Goal: Task Accomplishment & Management: Manage account settings

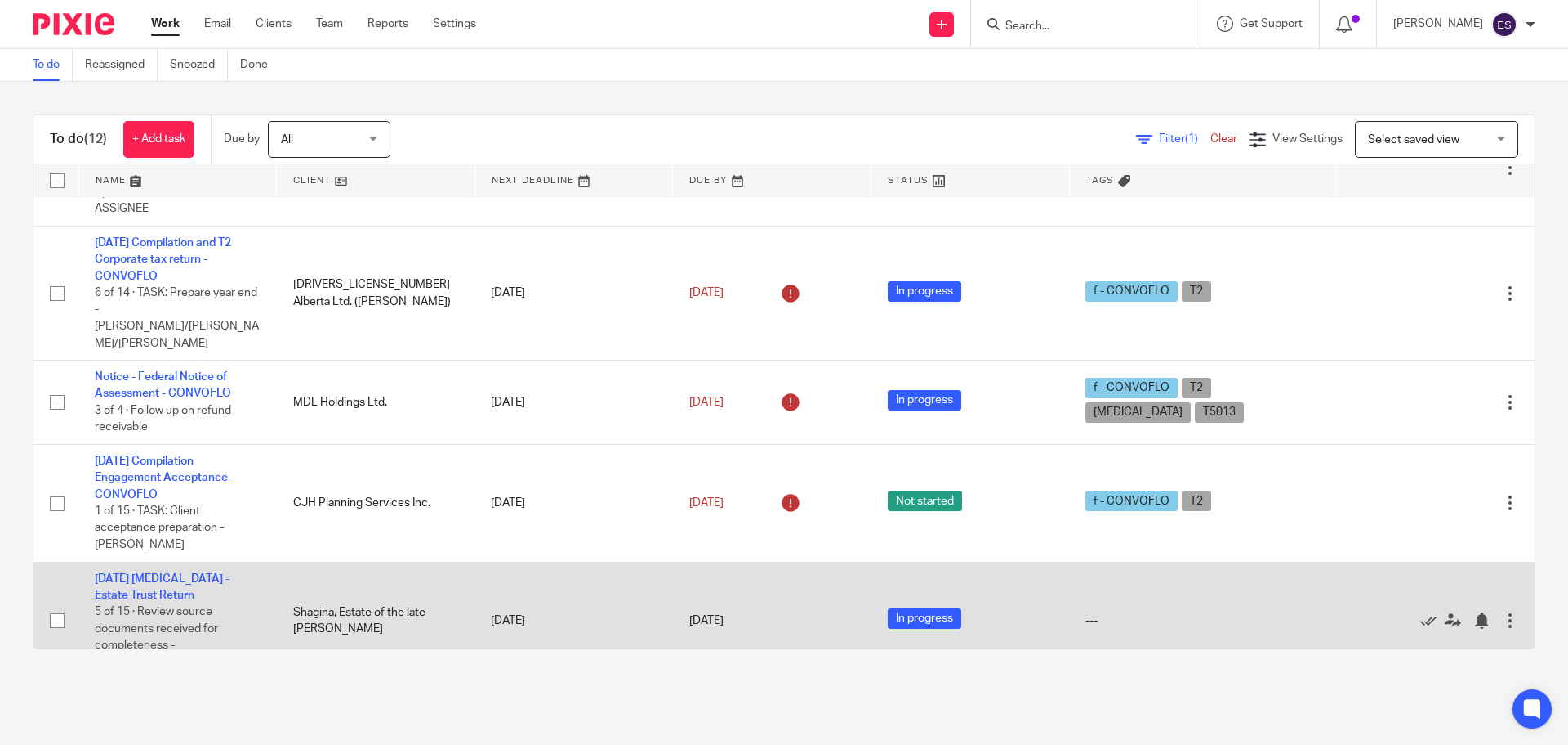
scroll to position [491, 0]
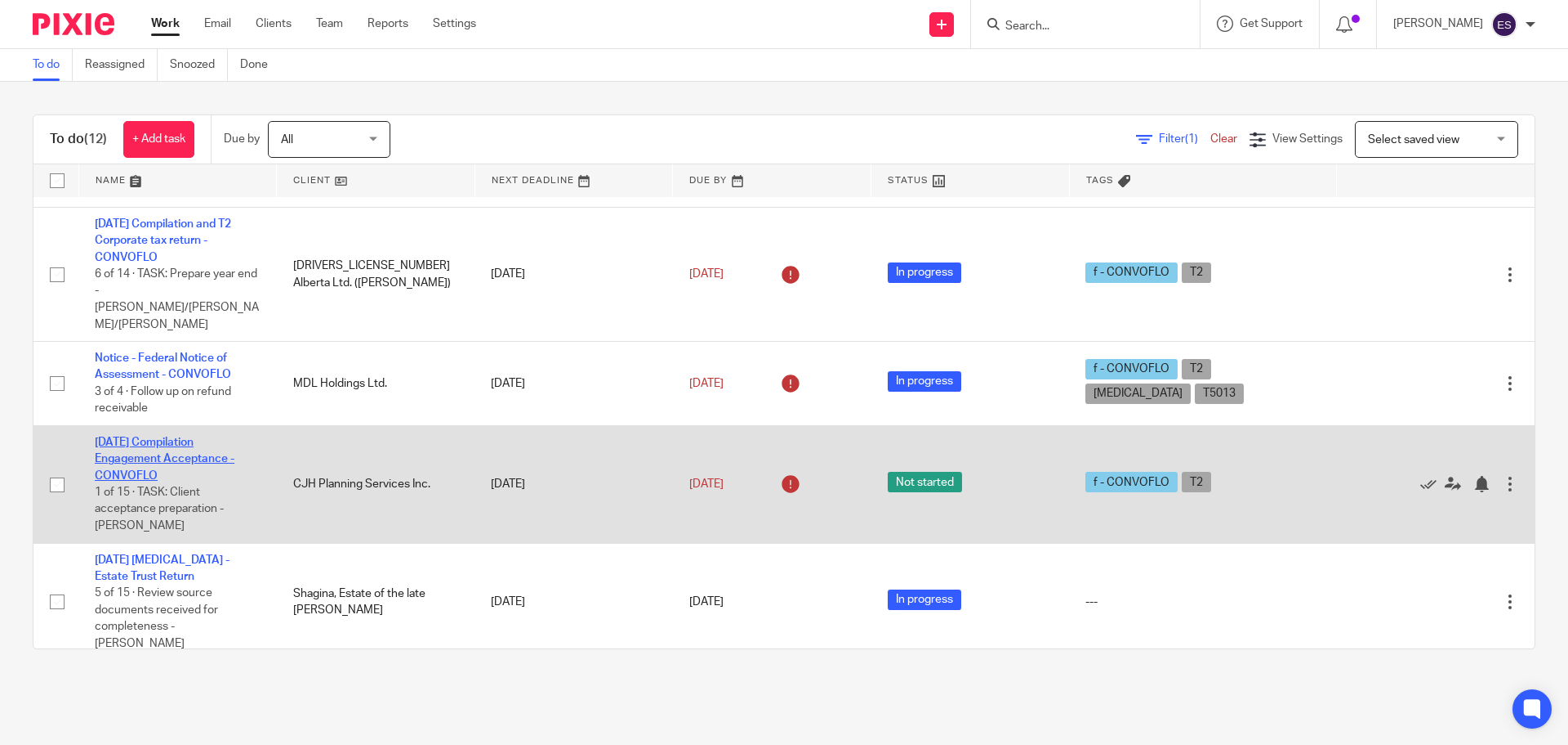
click at [160, 436] on link "[DATE] Compilation Engagement Acceptance - CONVOFLO" at bounding box center [164, 458] width 140 height 45
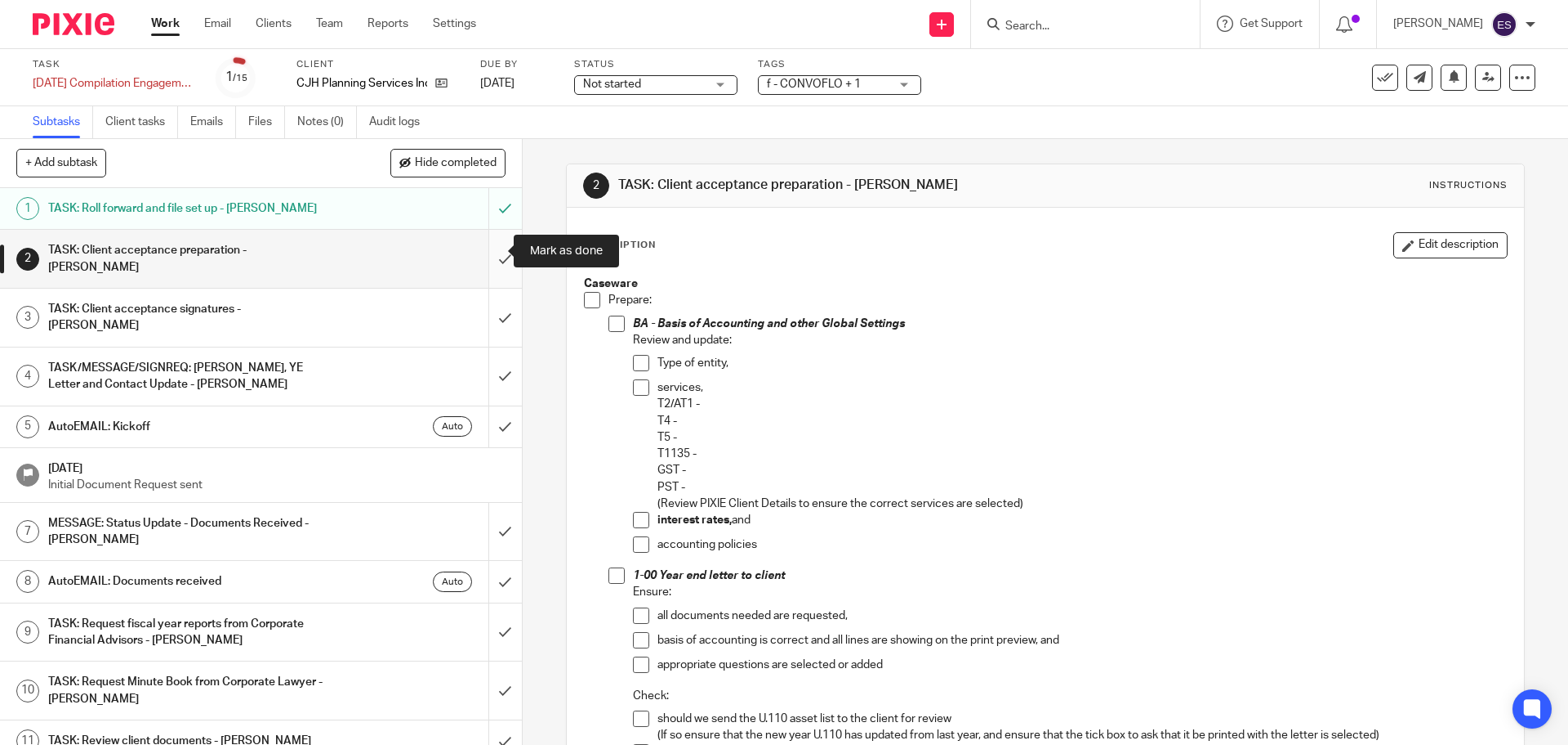
click at [490, 247] on input "submit" at bounding box center [261, 259] width 522 height 58
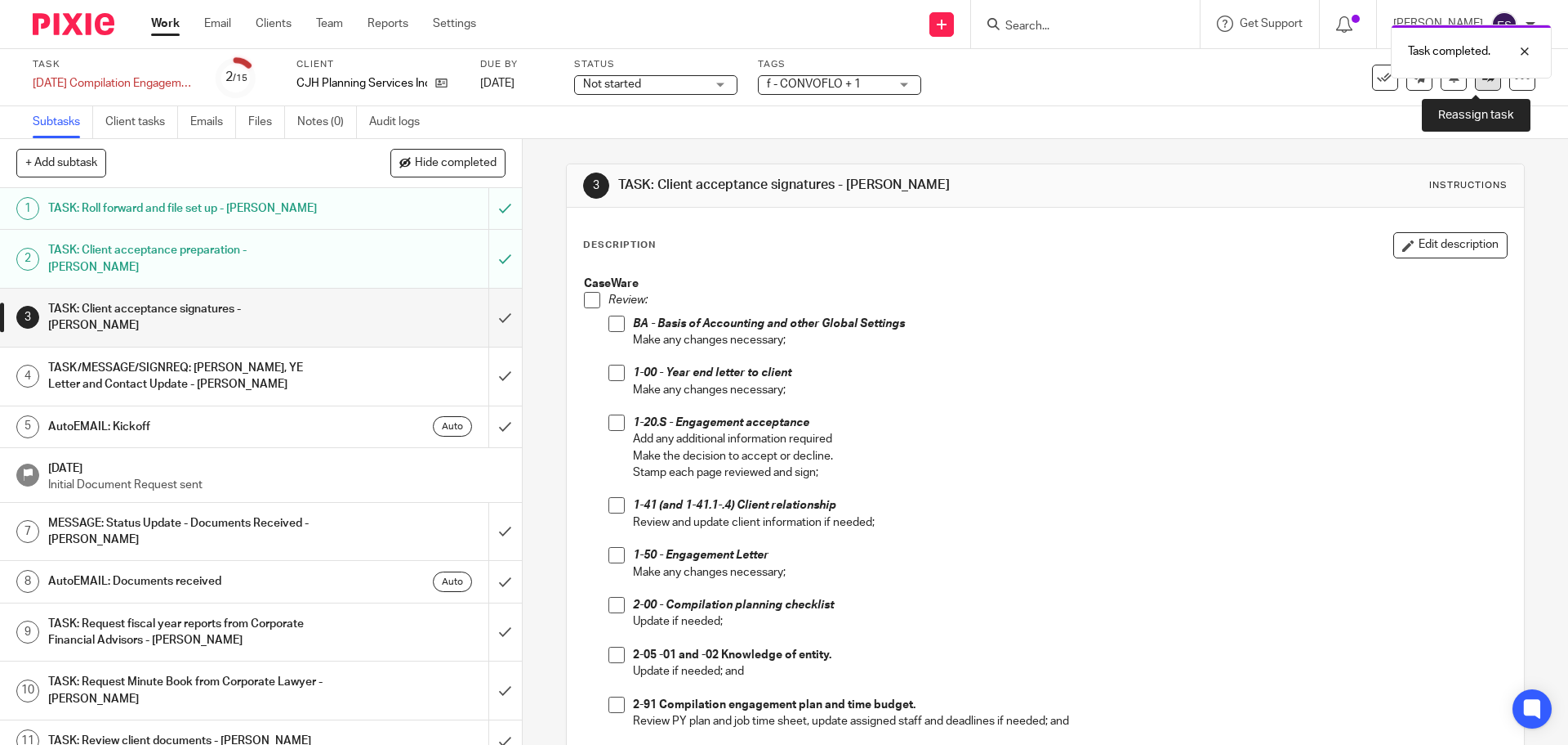
click at [1483, 81] on icon at bounding box center [1488, 76] width 12 height 12
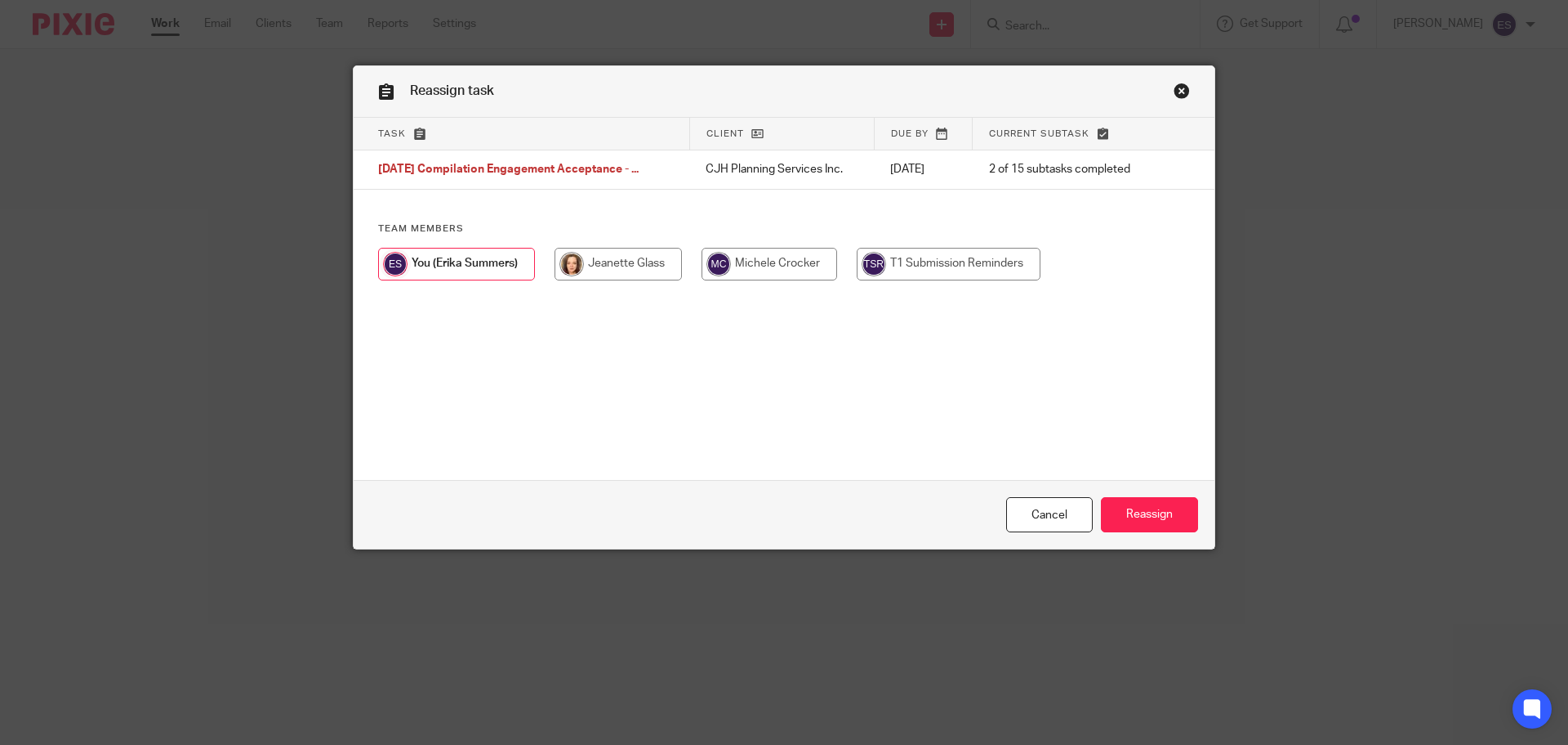
click at [556, 264] on input "radio" at bounding box center [618, 264] width 127 height 33
radio input "true"
click at [1167, 514] on input "Reassign" at bounding box center [1149, 514] width 97 height 35
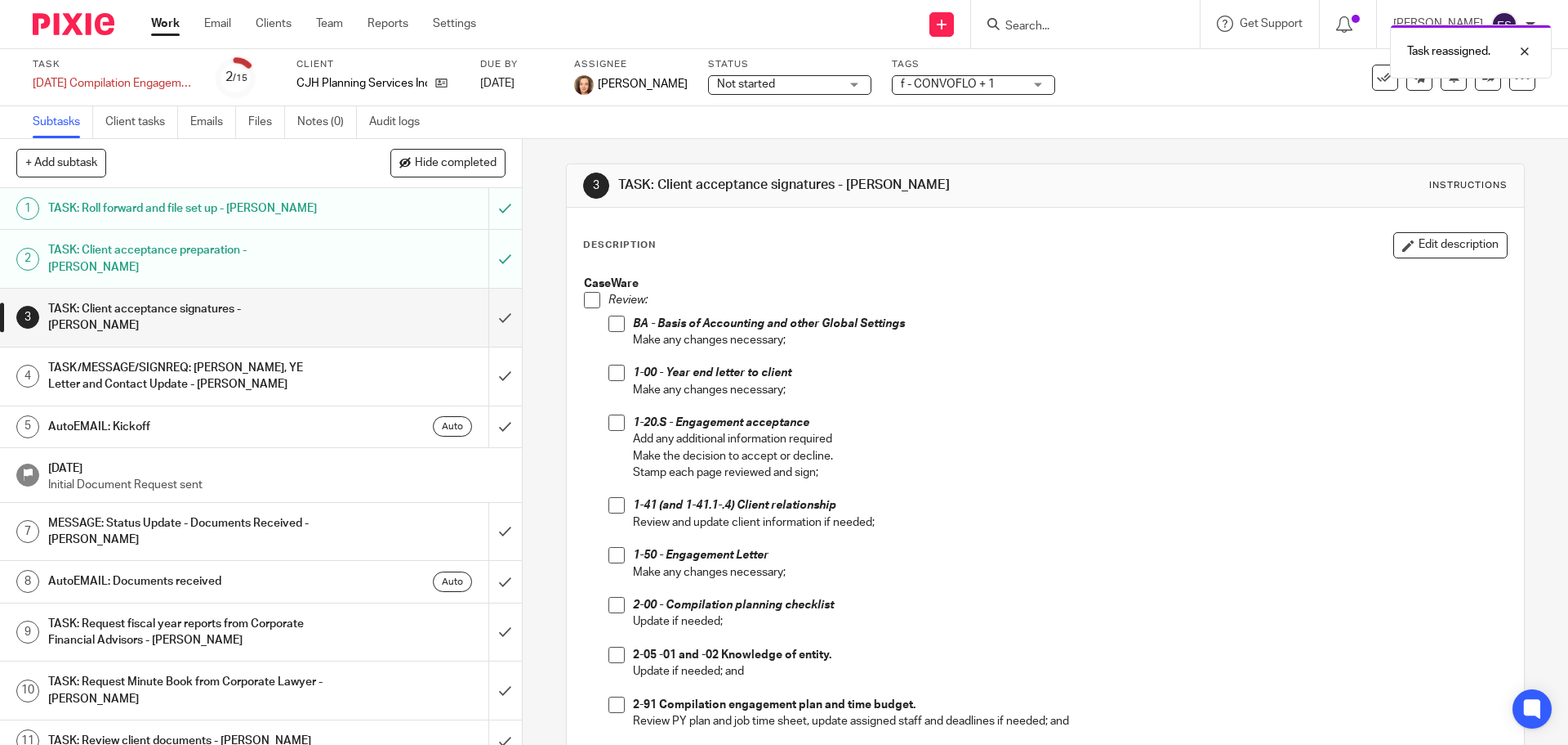
click at [165, 28] on link "Work" at bounding box center [164, 24] width 28 height 16
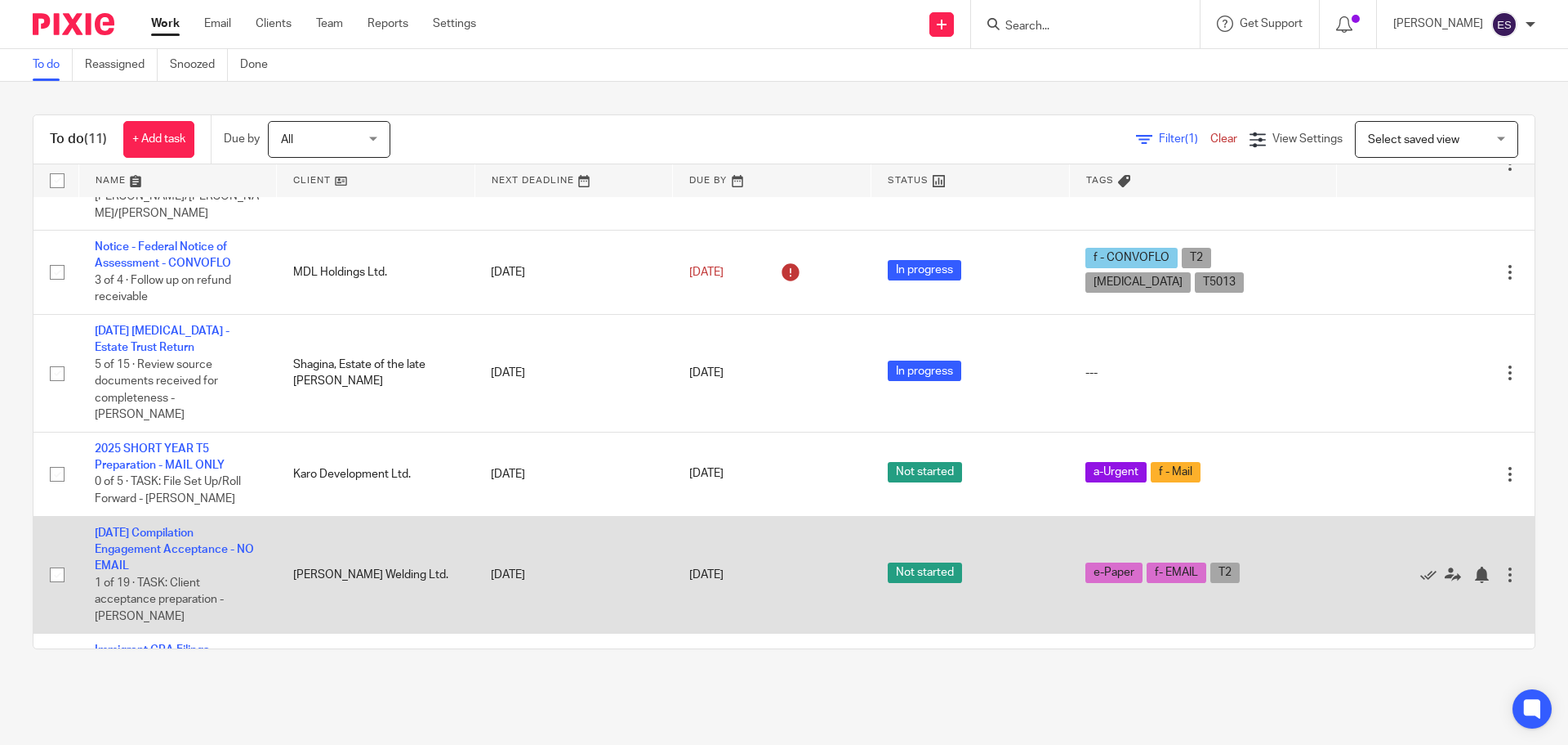
scroll to position [603, 0]
click at [167, 525] on link "2023-12-31 Compilation Engagement Acceptance - NO EMAIL" at bounding box center [173, 547] width 159 height 45
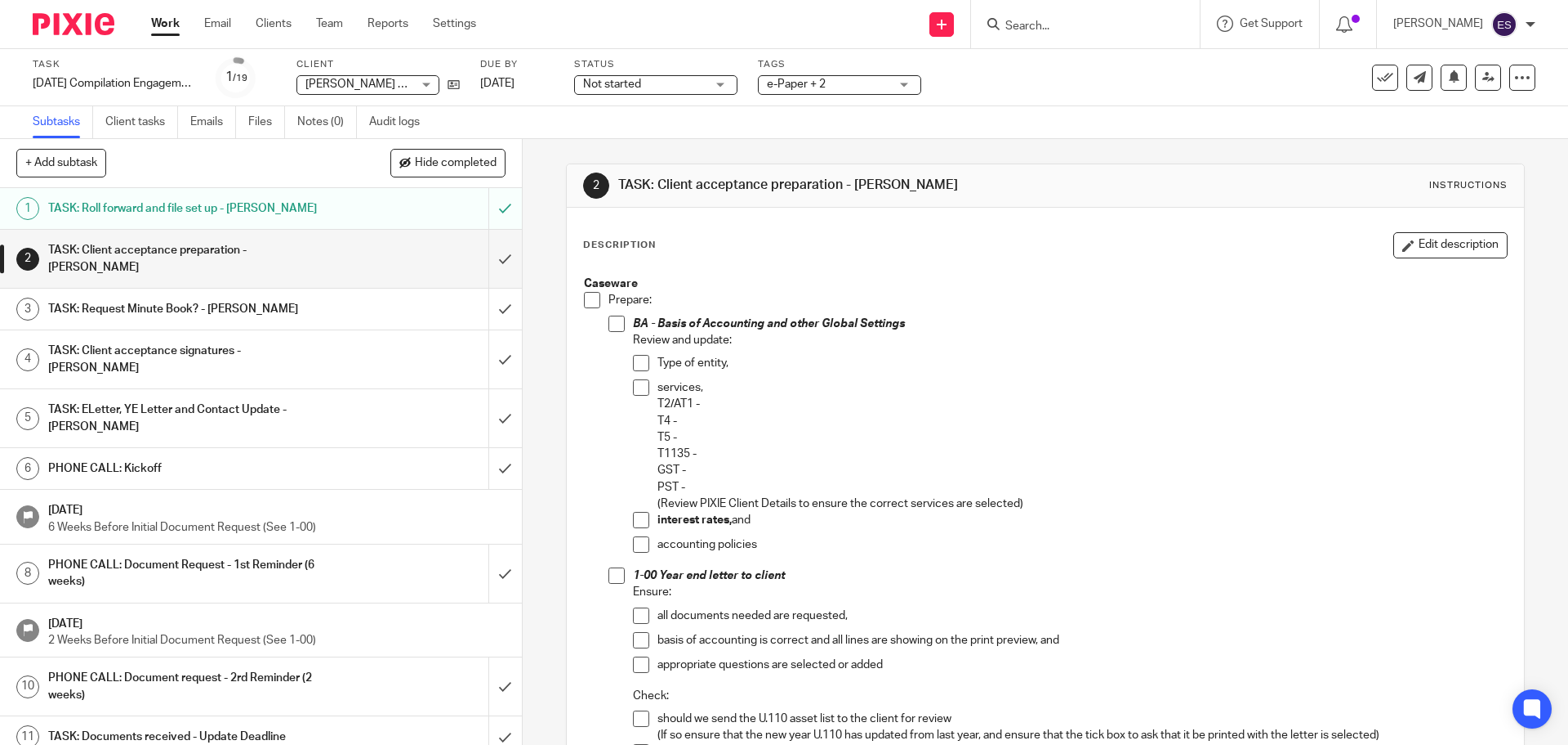
click at [940, 305] on p "Prepare:" at bounding box center [1057, 300] width 898 height 16
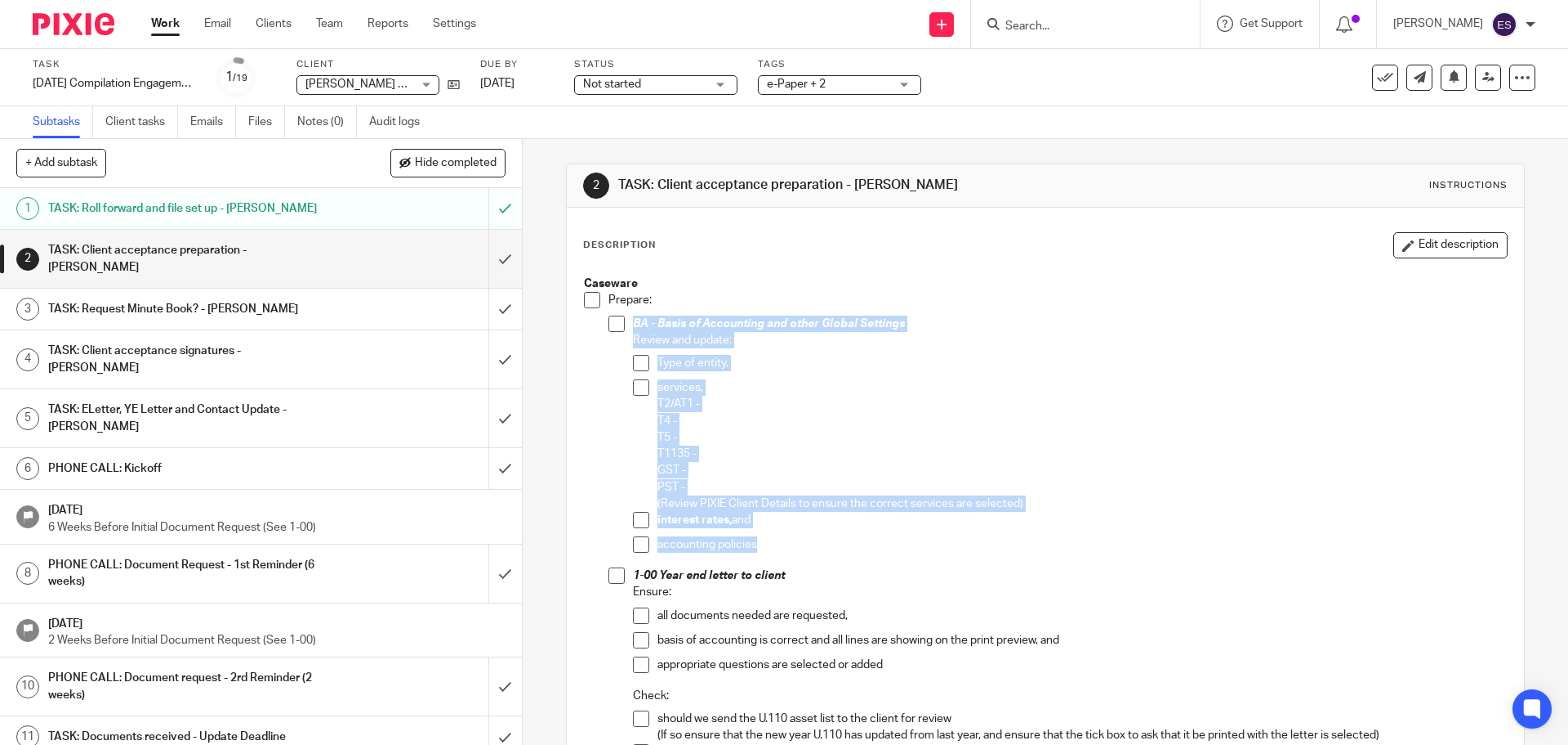
click at [4, 340] on link "4 TASK: Client acceptance signatures - JEANETTE" at bounding box center [244, 359] width 488 height 58
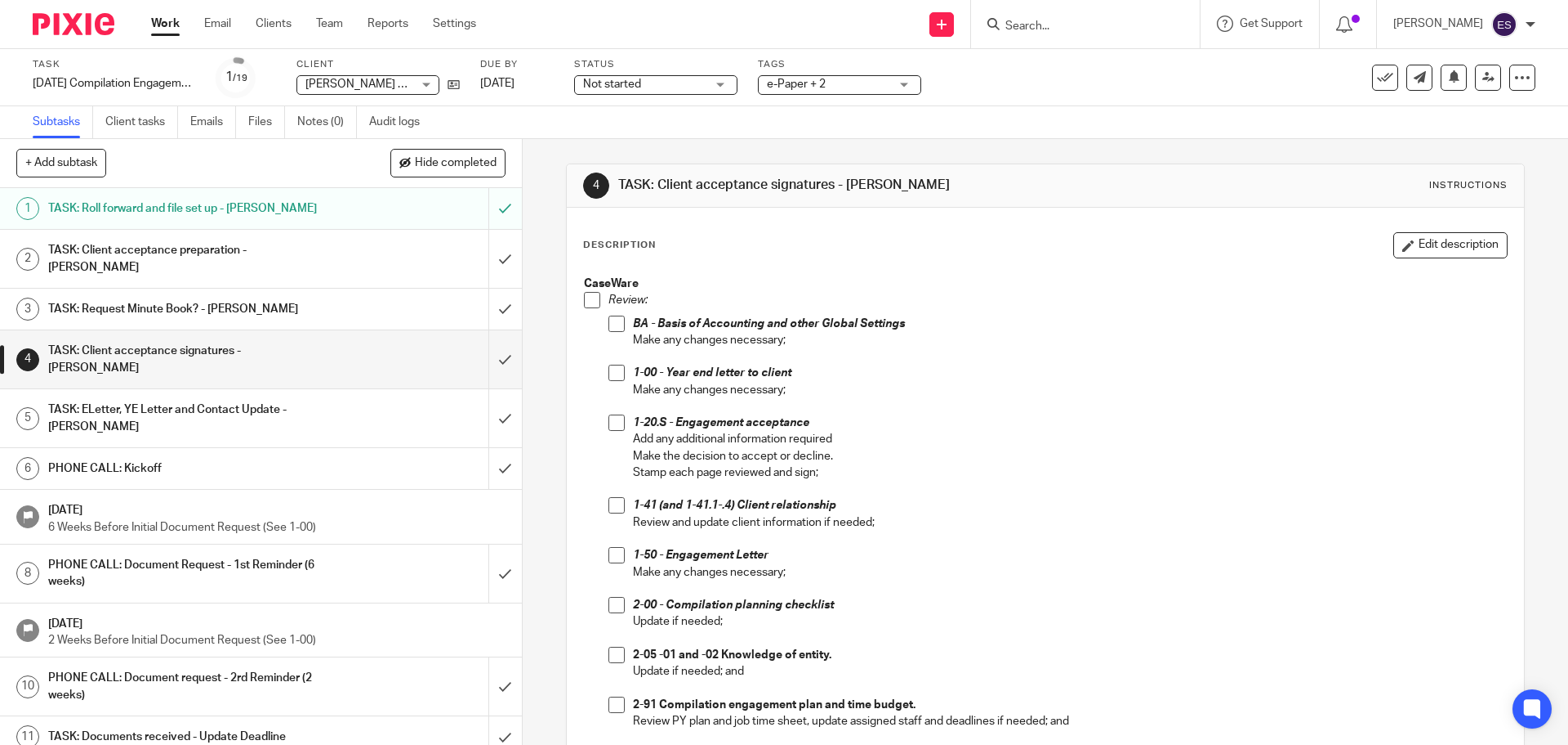
drag, startPoint x: 562, startPoint y: 686, endPoint x: 421, endPoint y: 686, distance: 141.0
click at [476, 686] on div "+ Add subtask Hide completed Cancel + Add 1 TASK: Roll forward and file set up …" at bounding box center [784, 442] width 1568 height 606
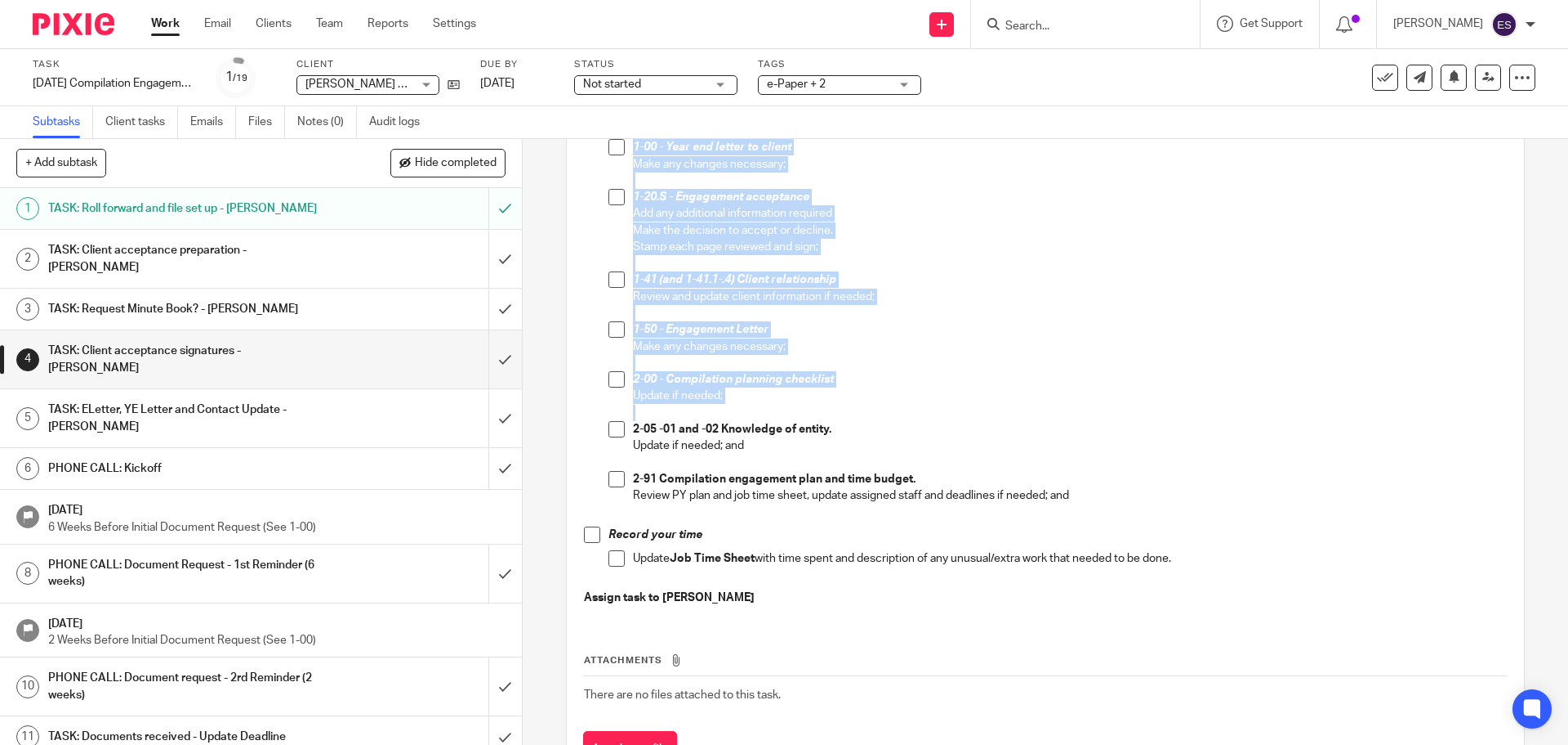
scroll to position [245, 0]
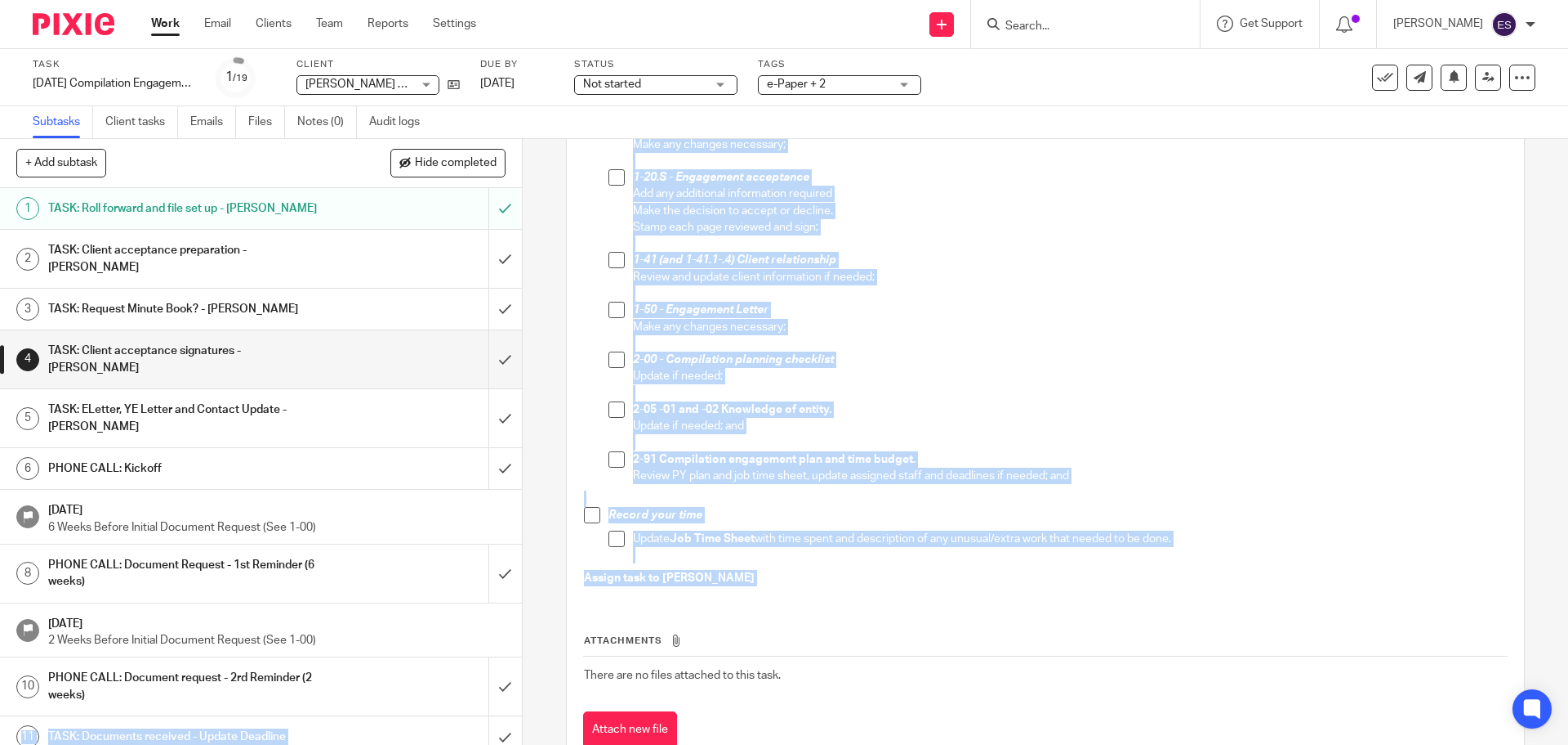
drag, startPoint x: 460, startPoint y: 680, endPoint x: 288, endPoint y: 680, distance: 172.0
click at [410, 680] on div "+ Add subtask Hide completed Cancel + Add 1 TASK: Roll forward and file set up …" at bounding box center [784, 442] width 1568 height 606
click at [568, 661] on div "Description Edit description CaseWare Review: BA - Basis of Accounting and othe…" at bounding box center [1044, 367] width 956 height 810
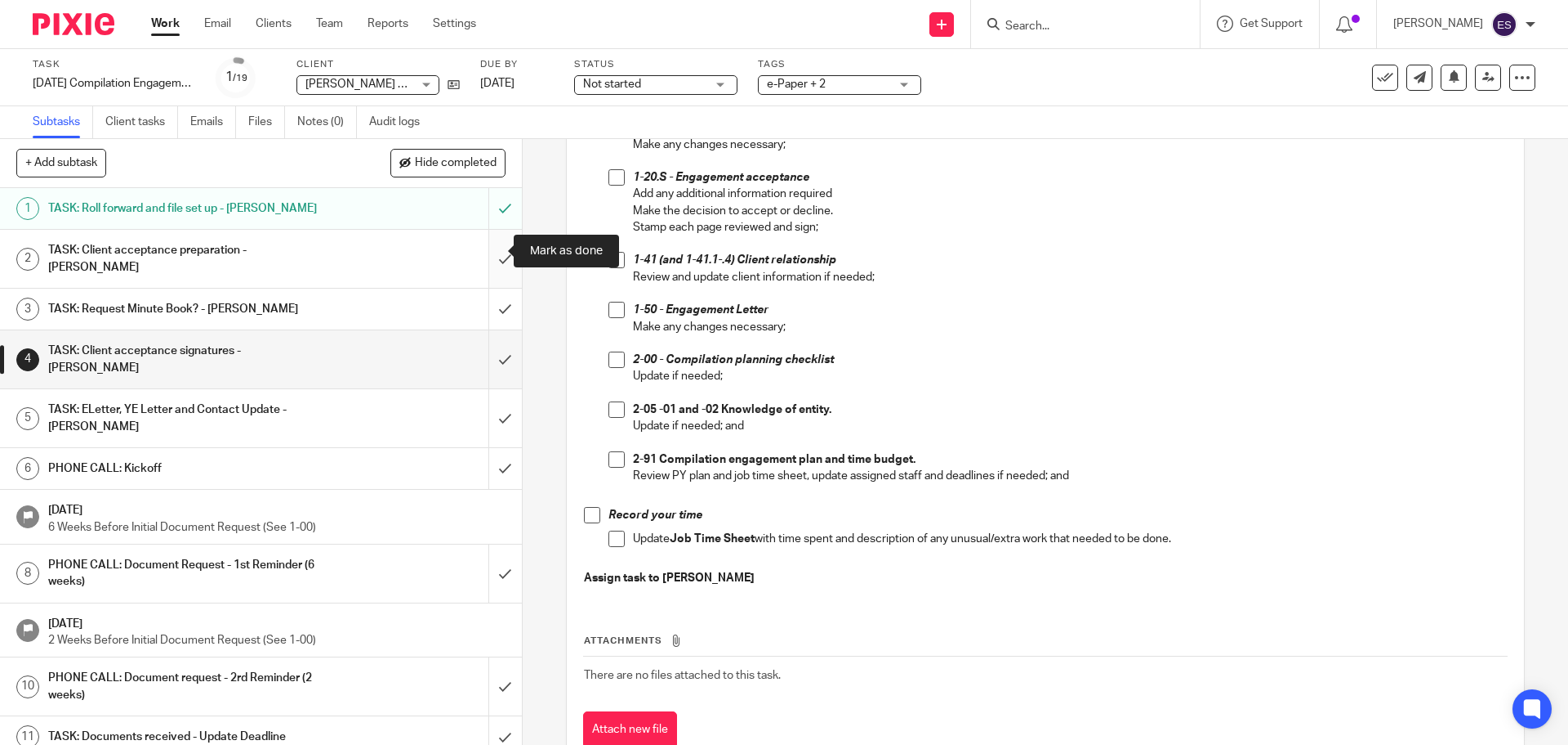
click at [483, 246] on input "submit" at bounding box center [261, 259] width 522 height 58
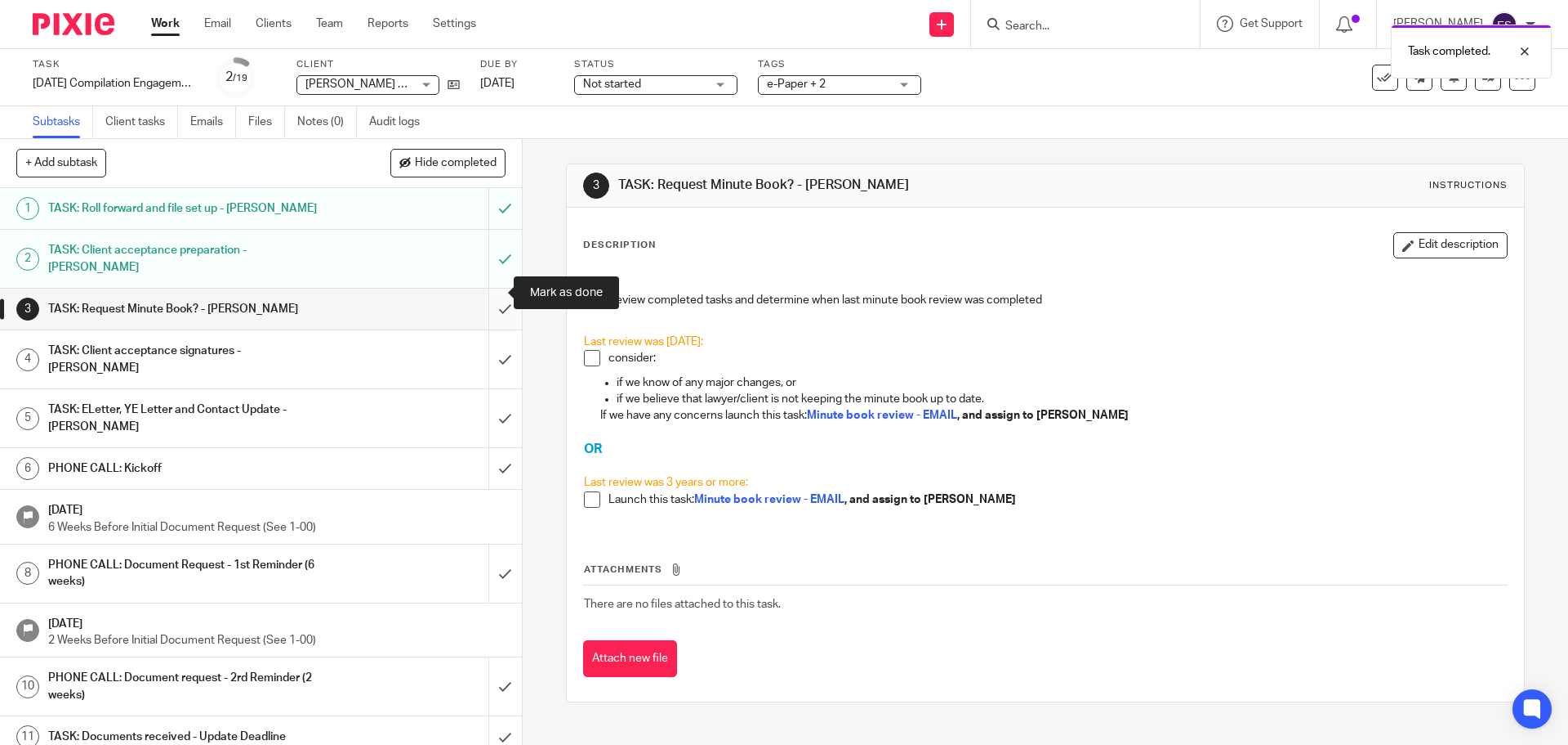
click at [493, 292] on input "submit" at bounding box center [261, 309] width 522 height 41
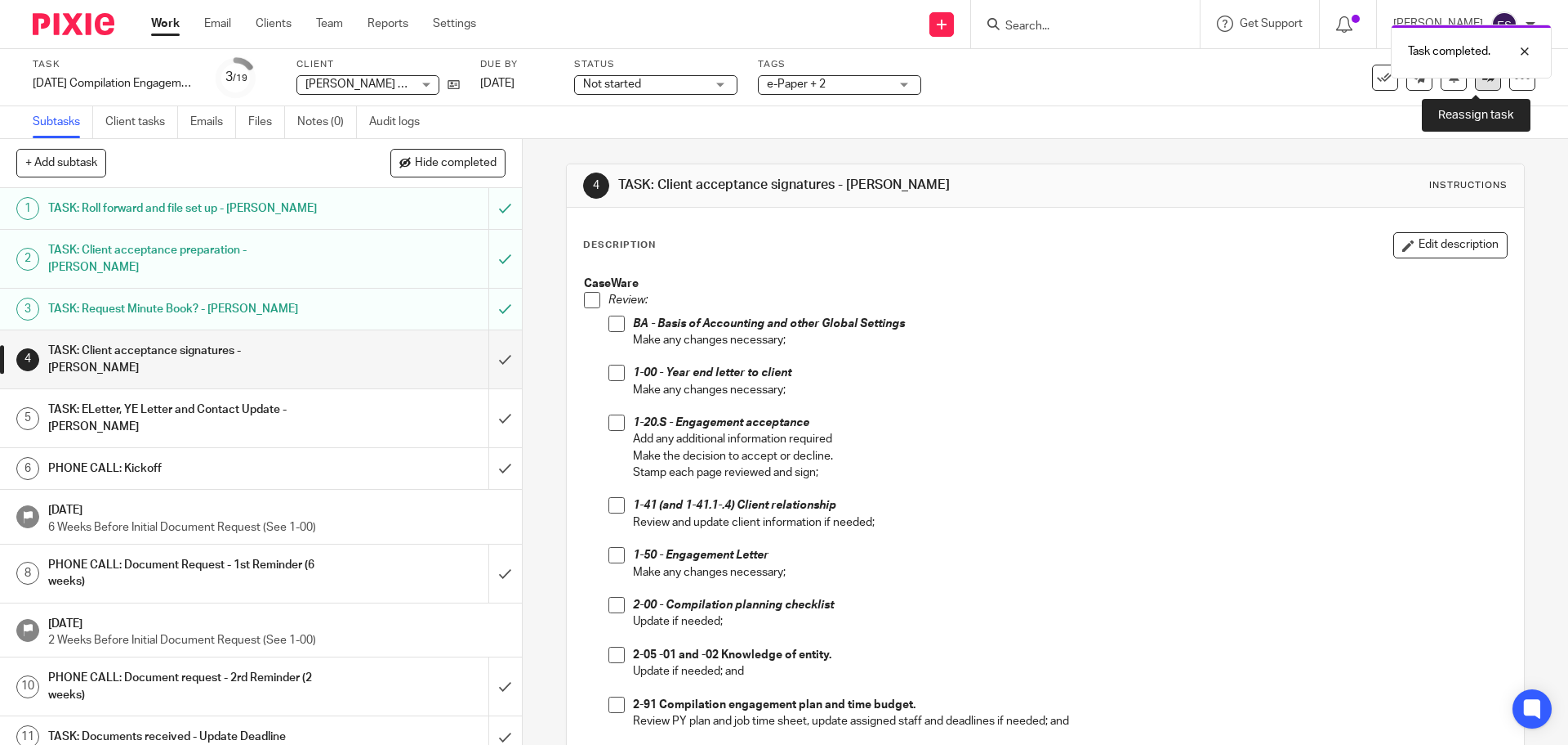
click at [1475, 85] on link at bounding box center [1488, 77] width 26 height 26
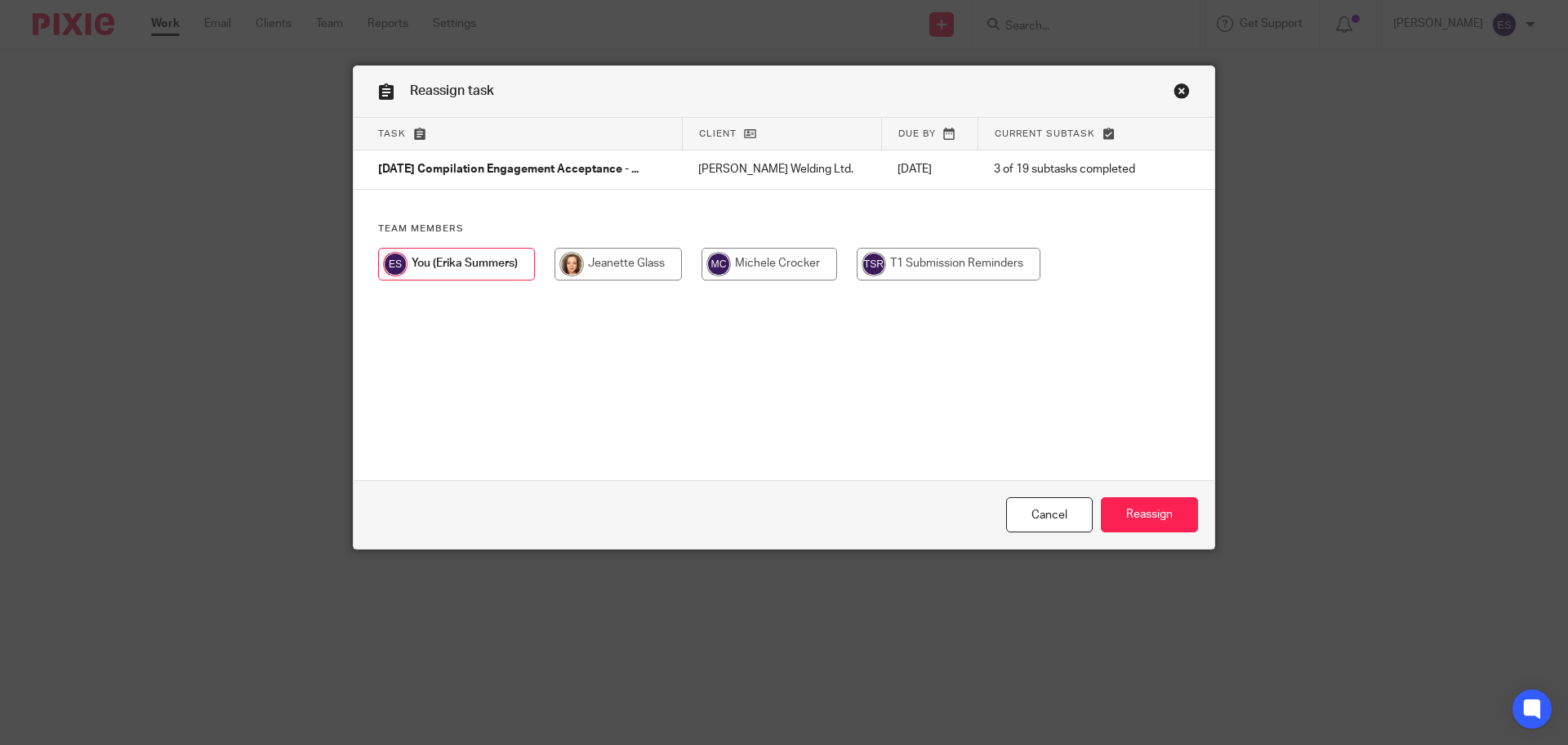
click at [579, 273] on input "radio" at bounding box center [618, 264] width 127 height 33
radio input "true"
click at [1125, 513] on input "Reassign" at bounding box center [1149, 514] width 97 height 35
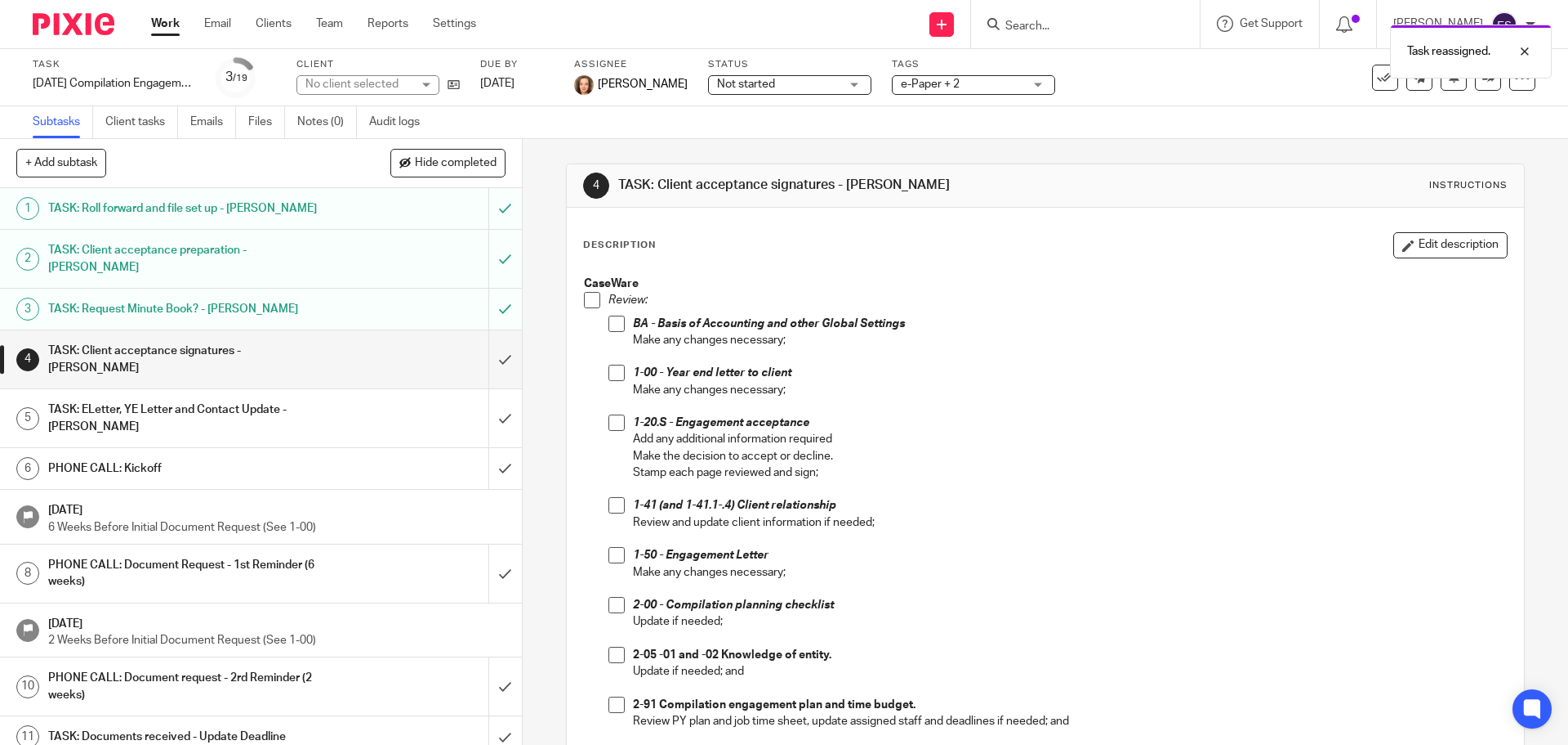
click at [158, 32] on link "Work" at bounding box center [164, 24] width 28 height 16
